Goal: Check status: Check status

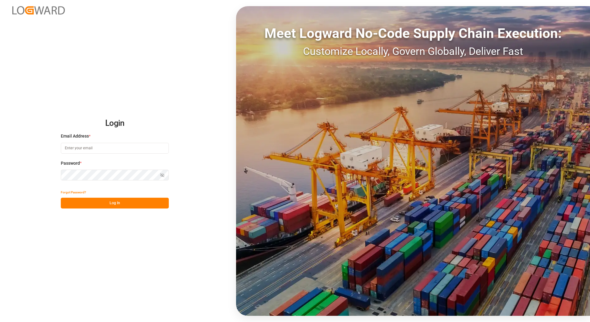
type input "[EMAIL_ADDRESS][PERSON_NAME][DOMAIN_NAME]"
click at [121, 203] on button "Log In" at bounding box center [115, 203] width 108 height 11
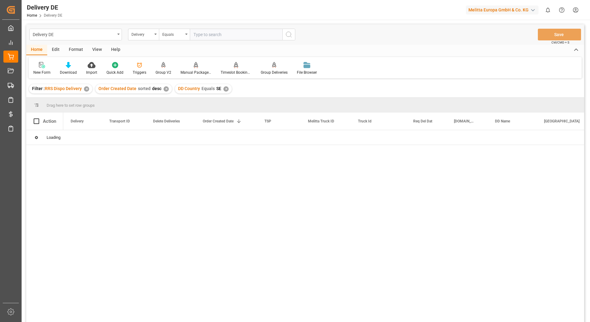
click at [85, 88] on div "✕" at bounding box center [86, 88] width 5 height 5
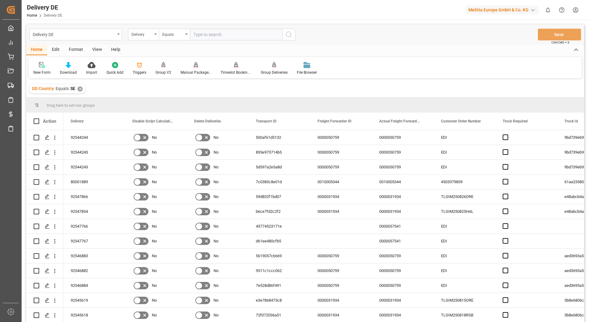
click at [224, 31] on input "text" at bounding box center [236, 35] width 93 height 12
type input "92547906"
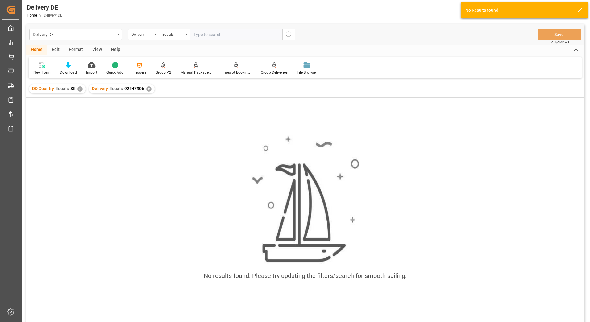
click at [80, 91] on div "✕" at bounding box center [79, 88] width 5 height 5
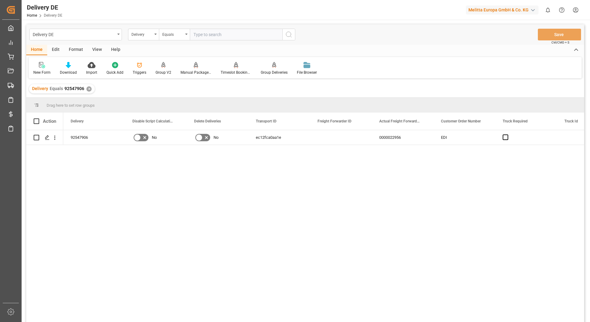
click at [228, 35] on input "text" at bounding box center [236, 35] width 93 height 12
type input "92547908"
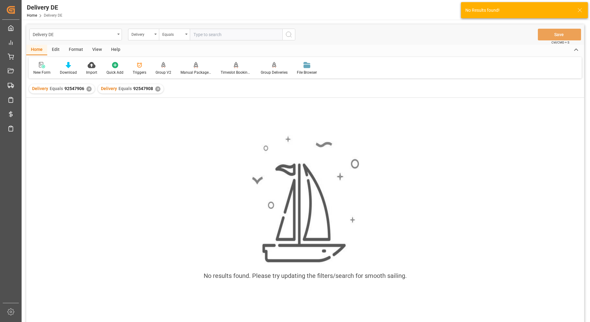
click at [89, 89] on div "✕" at bounding box center [88, 88] width 5 height 5
